Goal: Find specific page/section

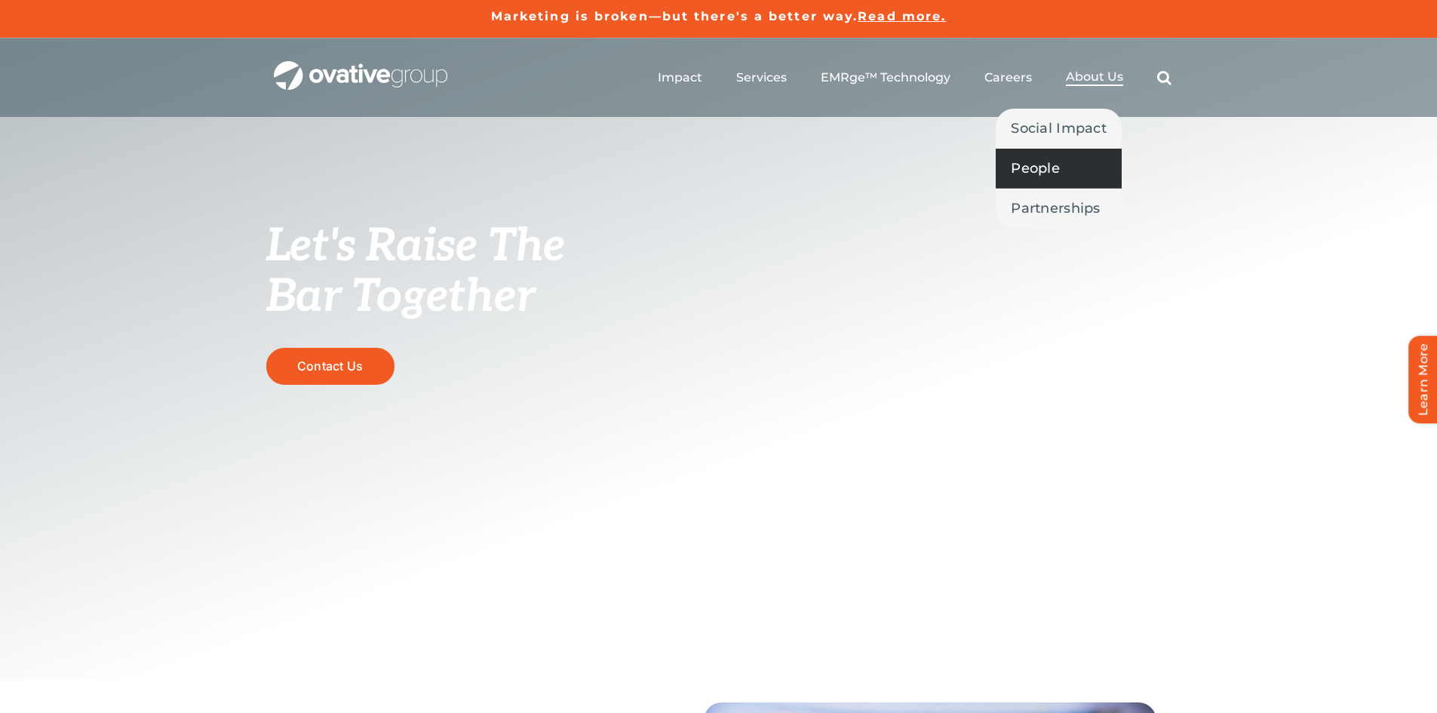
click at [1053, 167] on span "People" at bounding box center [1035, 168] width 49 height 21
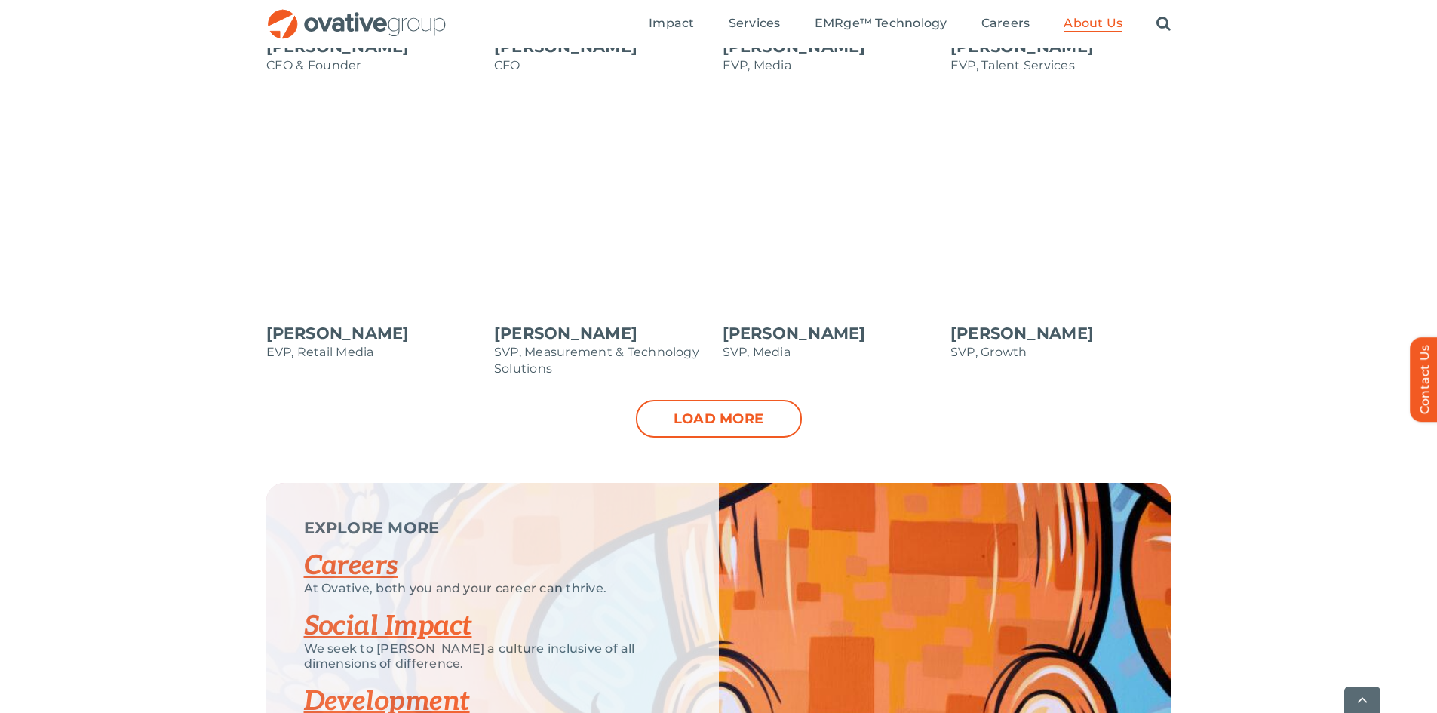
scroll to position [1584, 0]
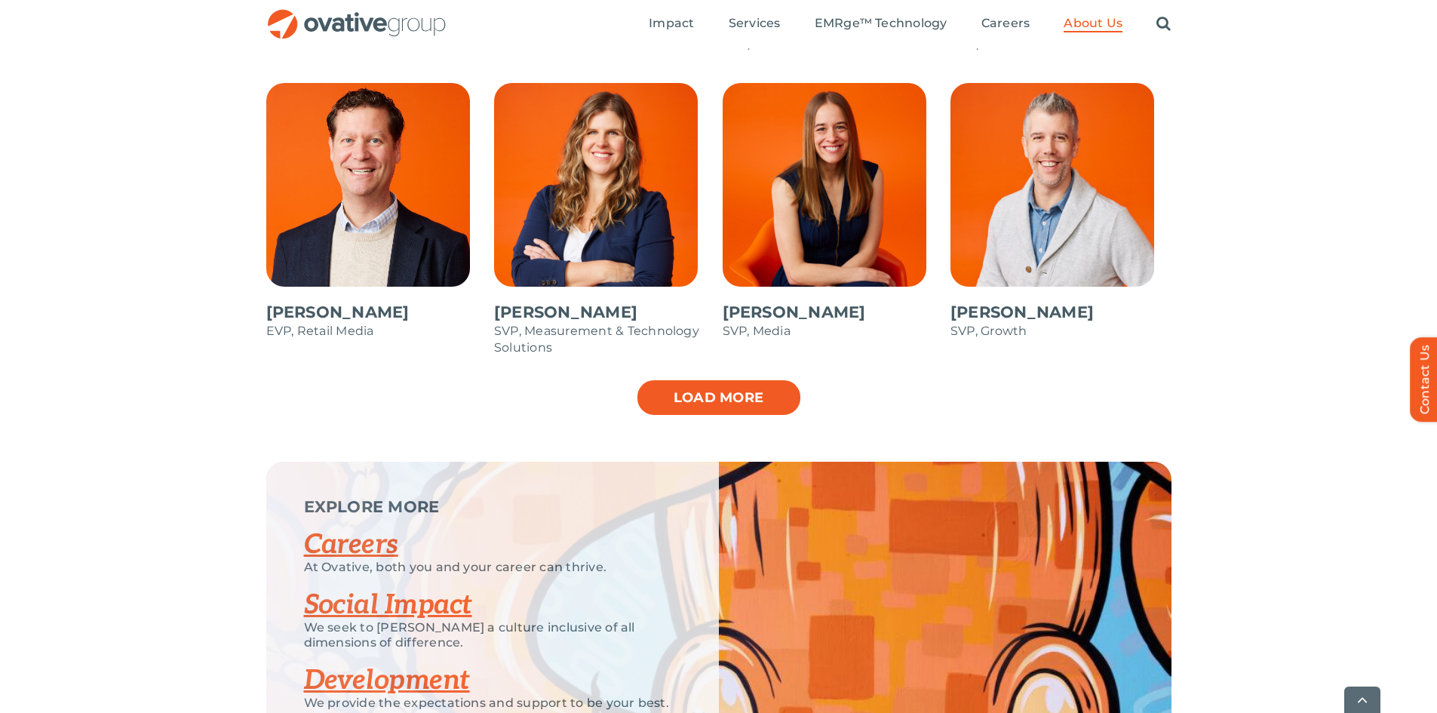
click at [673, 390] on link "Load more" at bounding box center [719, 398] width 166 height 38
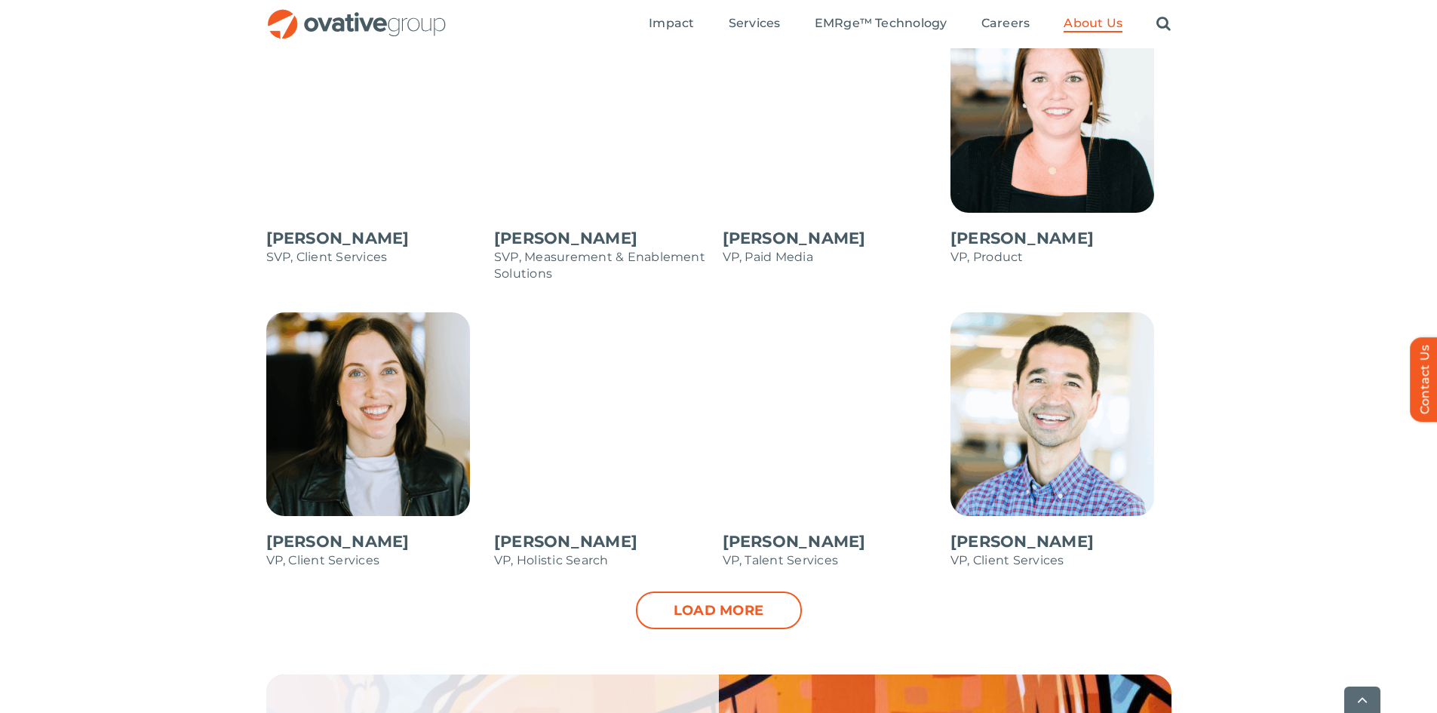
scroll to position [2036, 0]
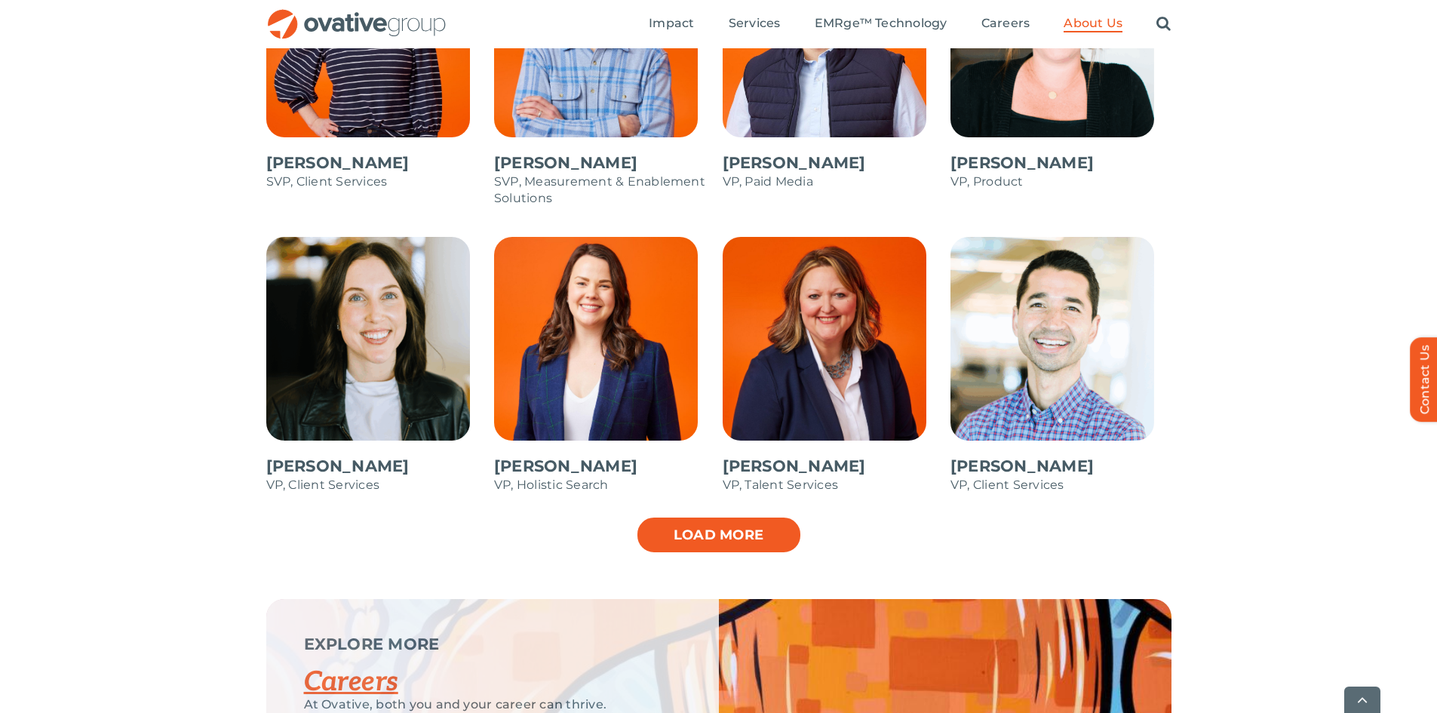
click at [688, 528] on link "Load more" at bounding box center [719, 535] width 166 height 38
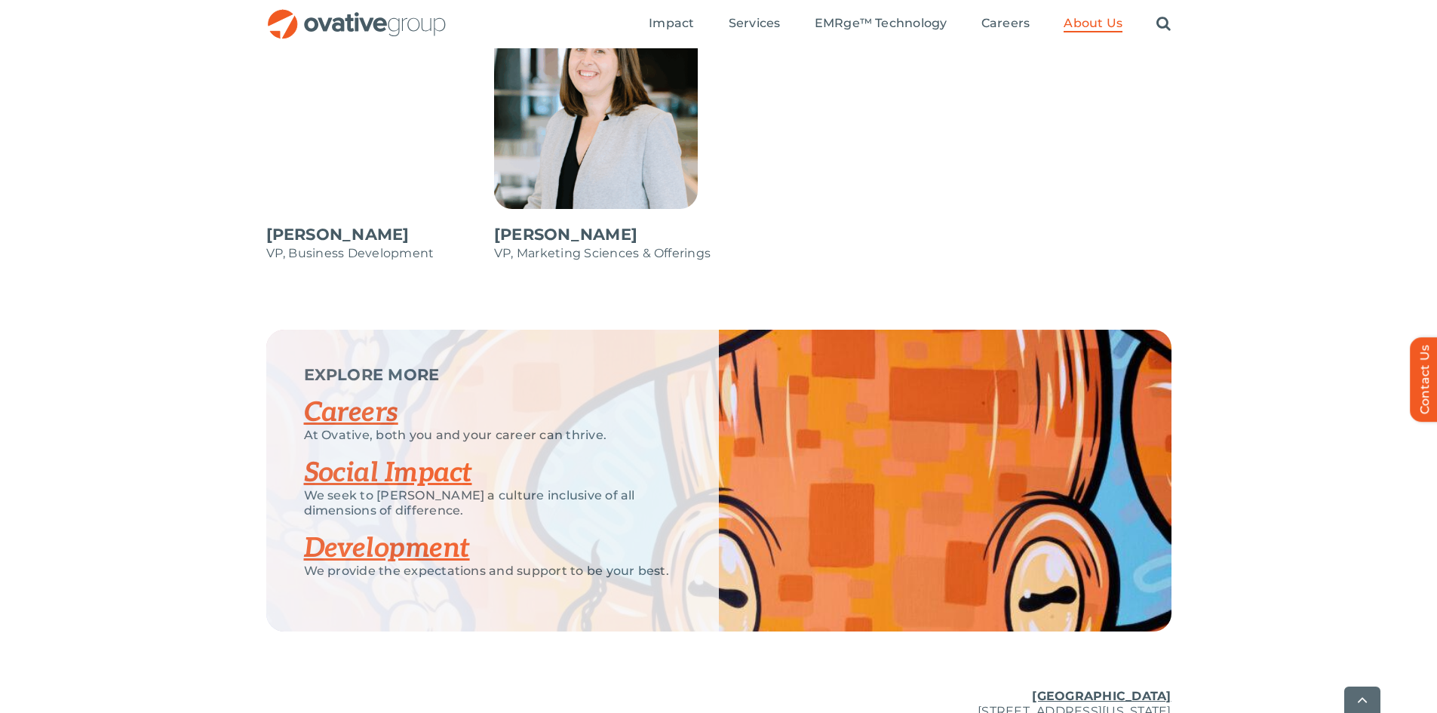
scroll to position [2780, 0]
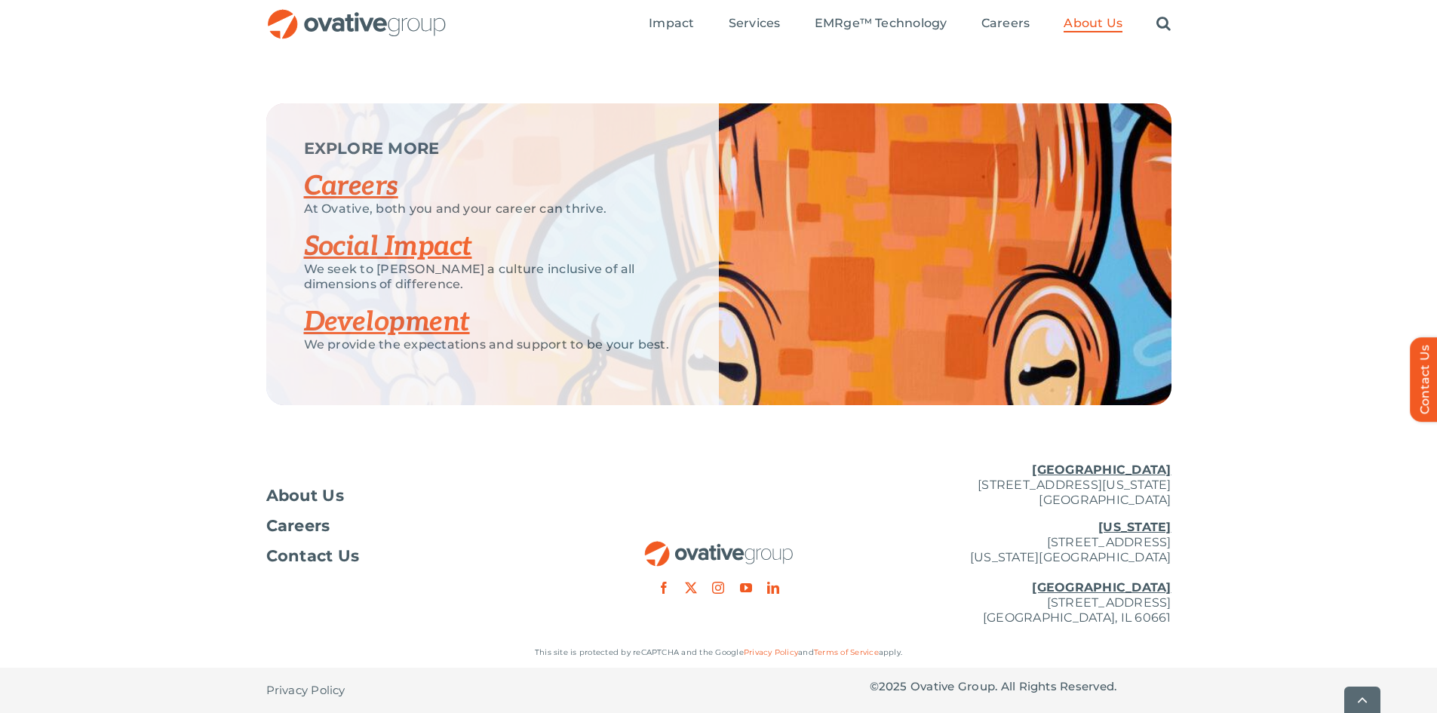
click at [346, 327] on link "Development" at bounding box center [387, 321] width 166 height 33
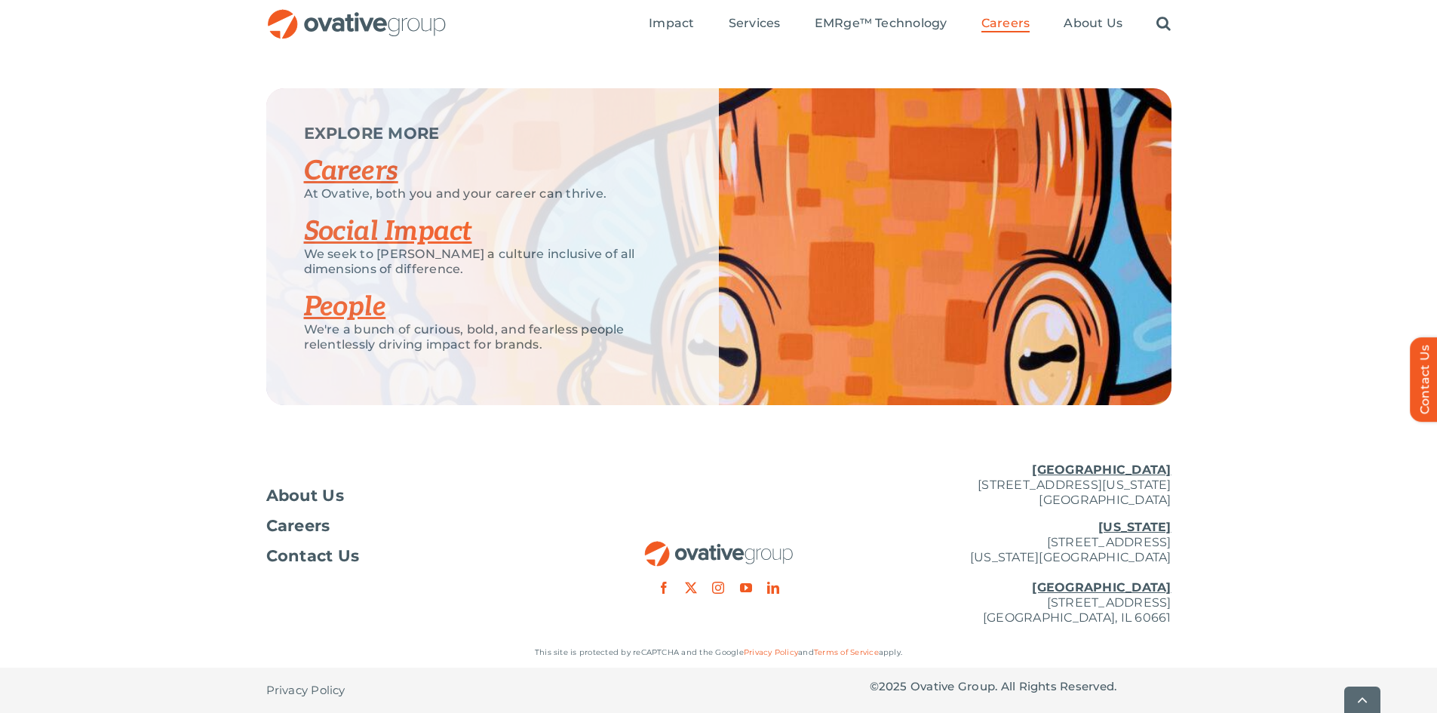
scroll to position [3725, 0]
